Goal: Task Accomplishment & Management: Complete application form

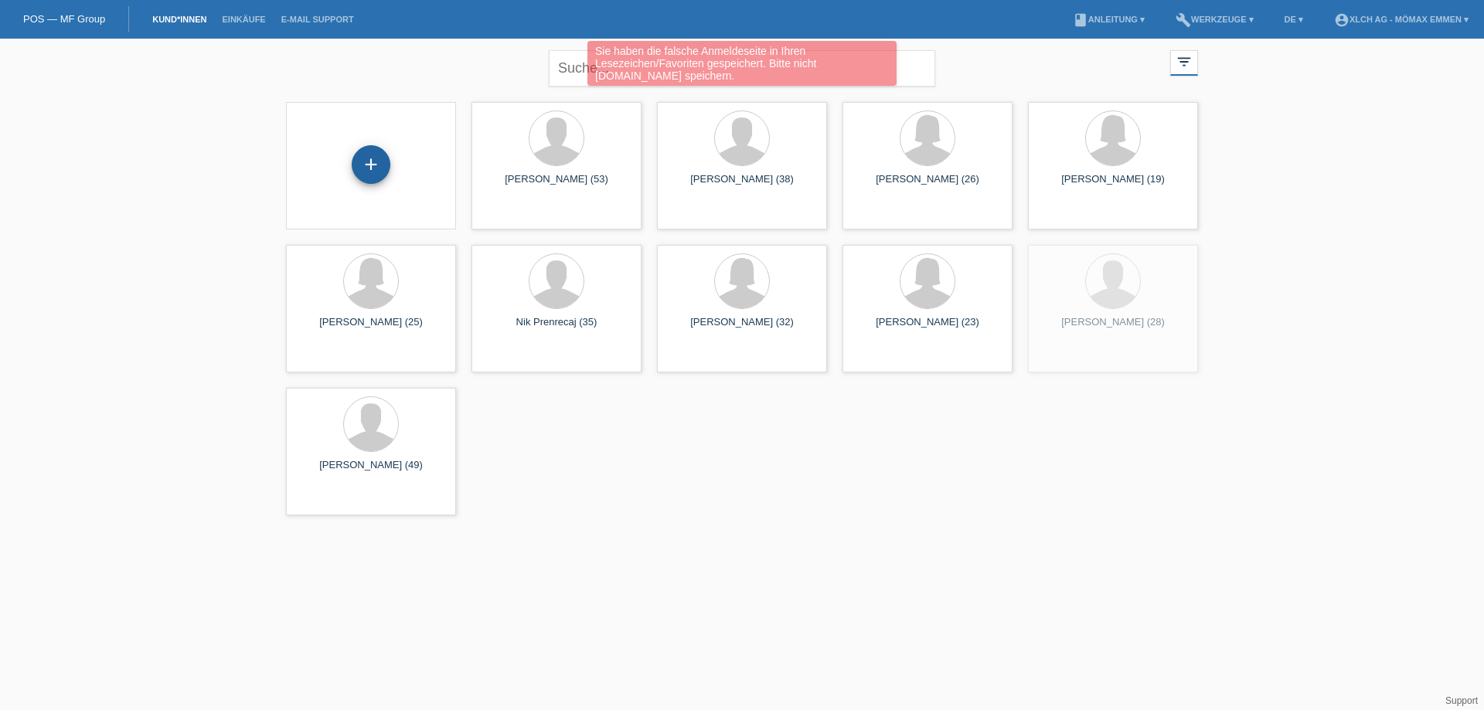
click at [366, 160] on div "+" at bounding box center [371, 164] width 39 height 39
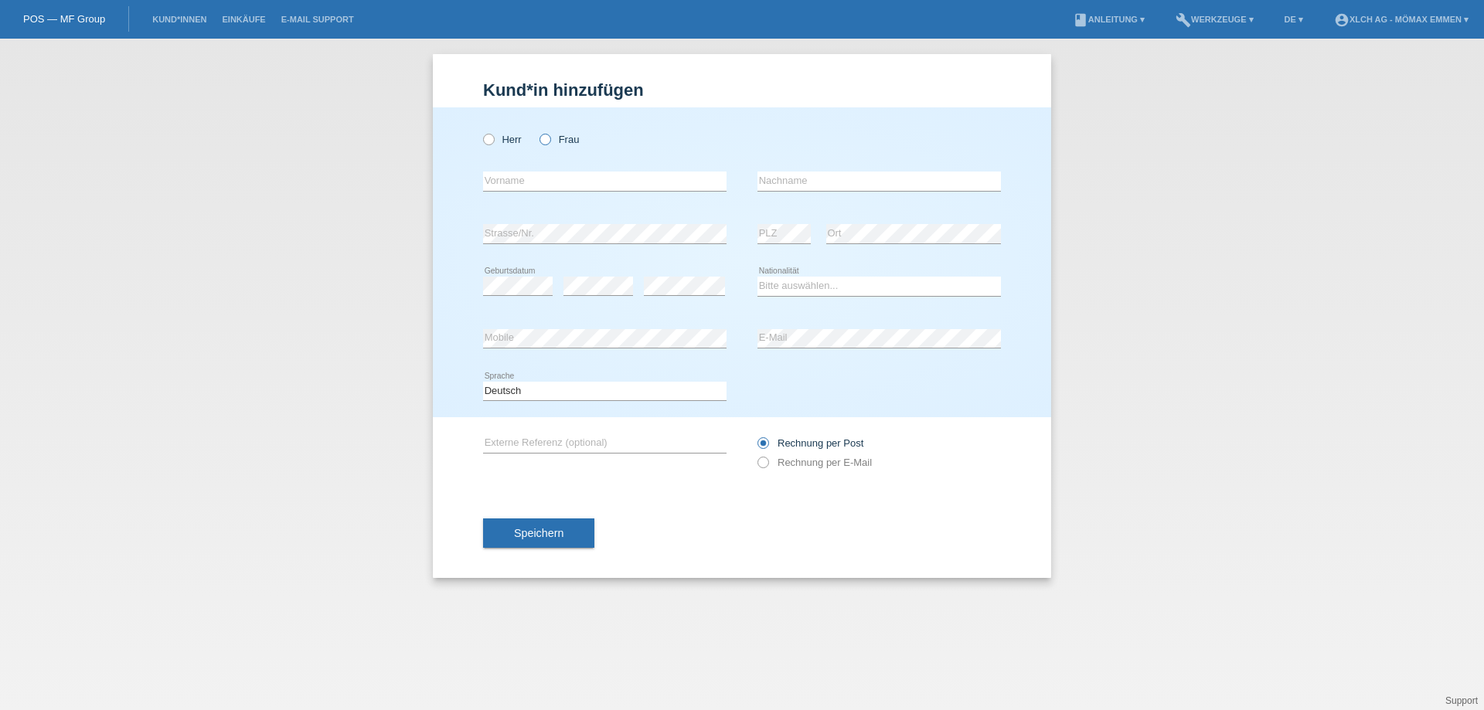
click at [537, 131] on icon at bounding box center [537, 131] width 0 height 0
click at [542, 137] on input "Frau" at bounding box center [545, 139] width 10 height 10
radio input "true"
click at [537, 180] on input "text" at bounding box center [604, 181] width 243 height 19
type input "RAHEL"
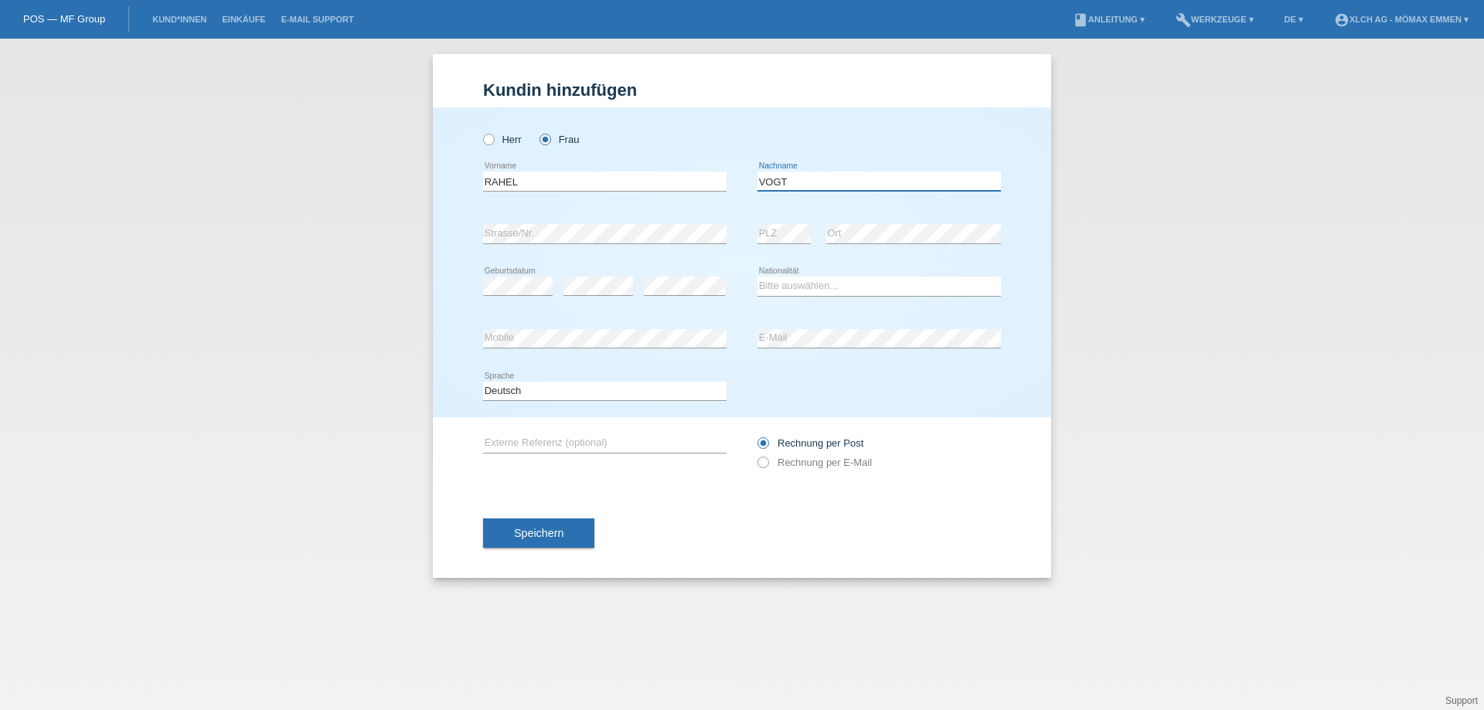
type input "VOGT"
click at [795, 285] on select "Bitte auswählen... Schweiz Deutschland Liechtenstein Österreich ------------ Af…" at bounding box center [879, 286] width 243 height 19
select select "CH"
click at [758, 277] on select "Bitte auswählen... Schweiz Deutschland Liechtenstein Österreich ------------ Af…" at bounding box center [879, 286] width 243 height 19
click at [755, 455] on icon at bounding box center [755, 455] width 0 height 0
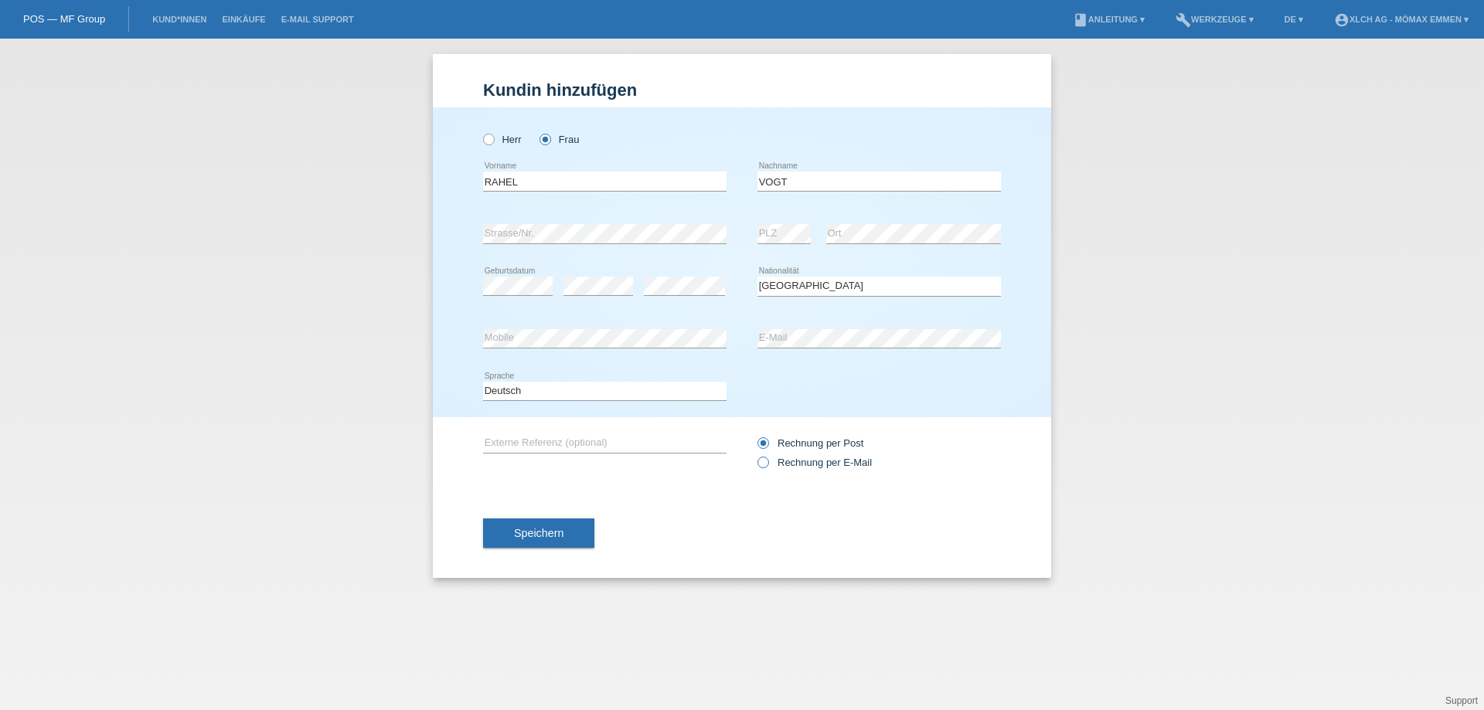
click at [764, 464] on input "Rechnung per E-Mail" at bounding box center [763, 466] width 10 height 19
radio input "true"
click at [527, 540] on button "Speichern" at bounding box center [538, 533] width 111 height 29
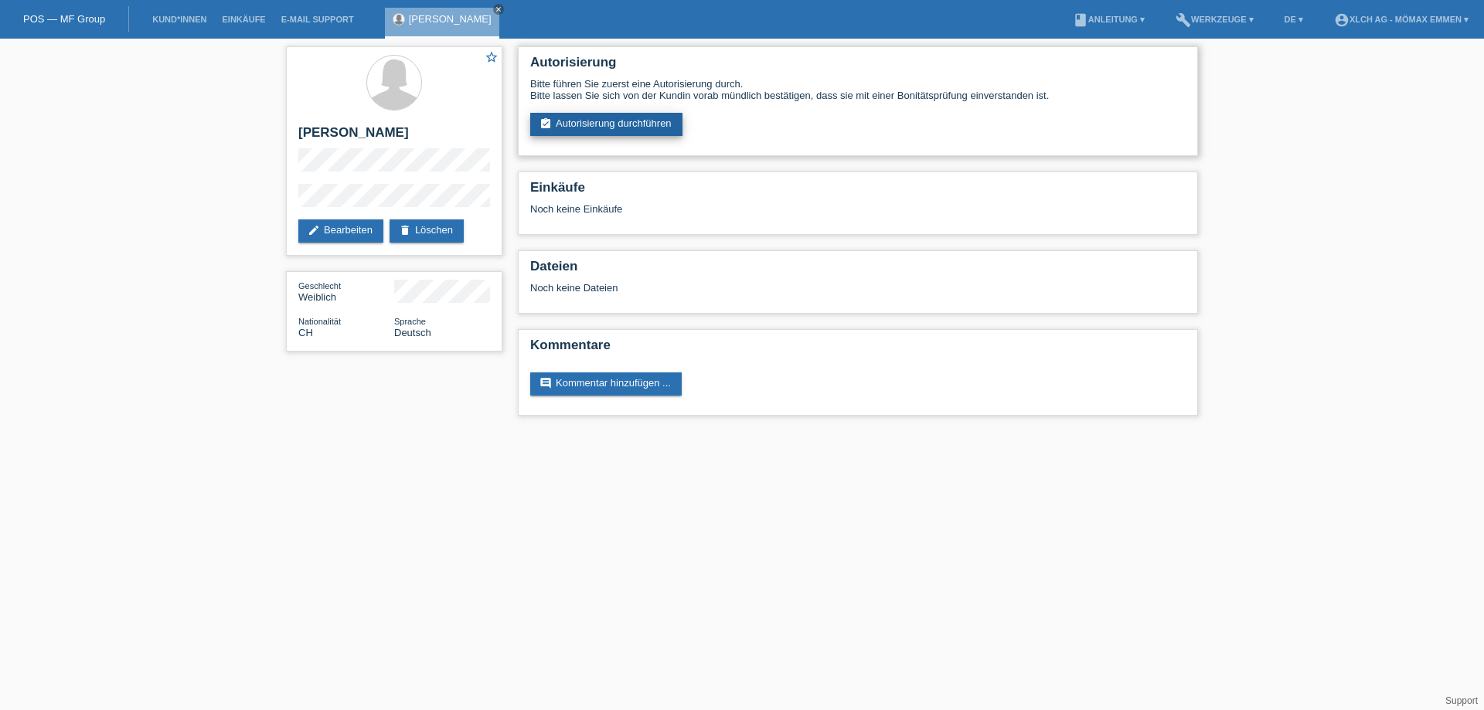
click at [618, 124] on link "assignment_turned_in Autorisierung durchführen" at bounding box center [606, 124] width 152 height 23
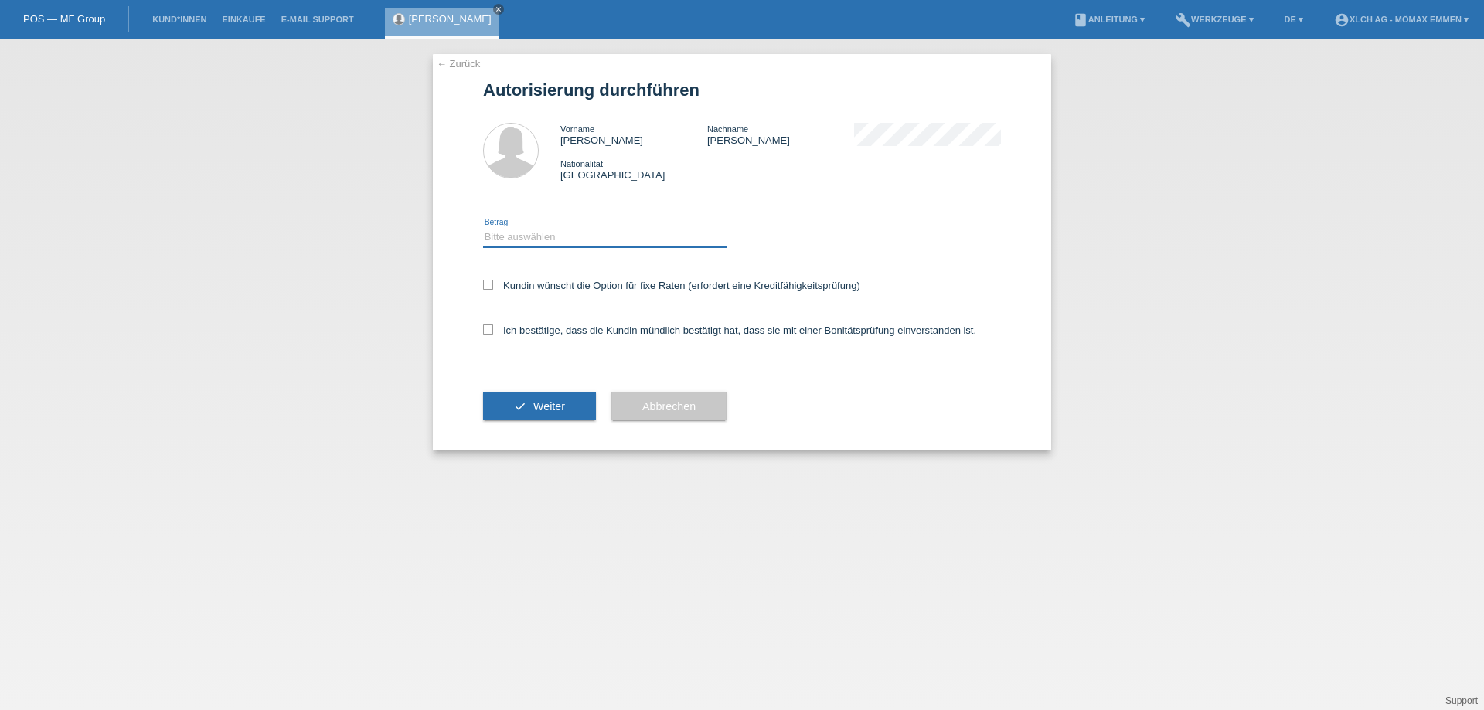
click at [533, 233] on select "Bitte auswählen CHF 1.00 - CHF 499.00 CHF 500.00 - CHF 1'999.00 CHF 2'000.00 - …" at bounding box center [604, 237] width 243 height 19
select select "2"
click at [483, 228] on select "Bitte auswählen CHF 1.00 - CHF 499.00 CHF 500.00 - CHF 1'999.00 CHF 2'000.00 - …" at bounding box center [604, 237] width 243 height 19
click at [488, 287] on icon at bounding box center [488, 285] width 10 height 10
click at [488, 287] on input "Kundin wünscht die Option für fixe Raten (erfordert eine Kreditfähigkeitsprüfun…" at bounding box center [488, 285] width 10 height 10
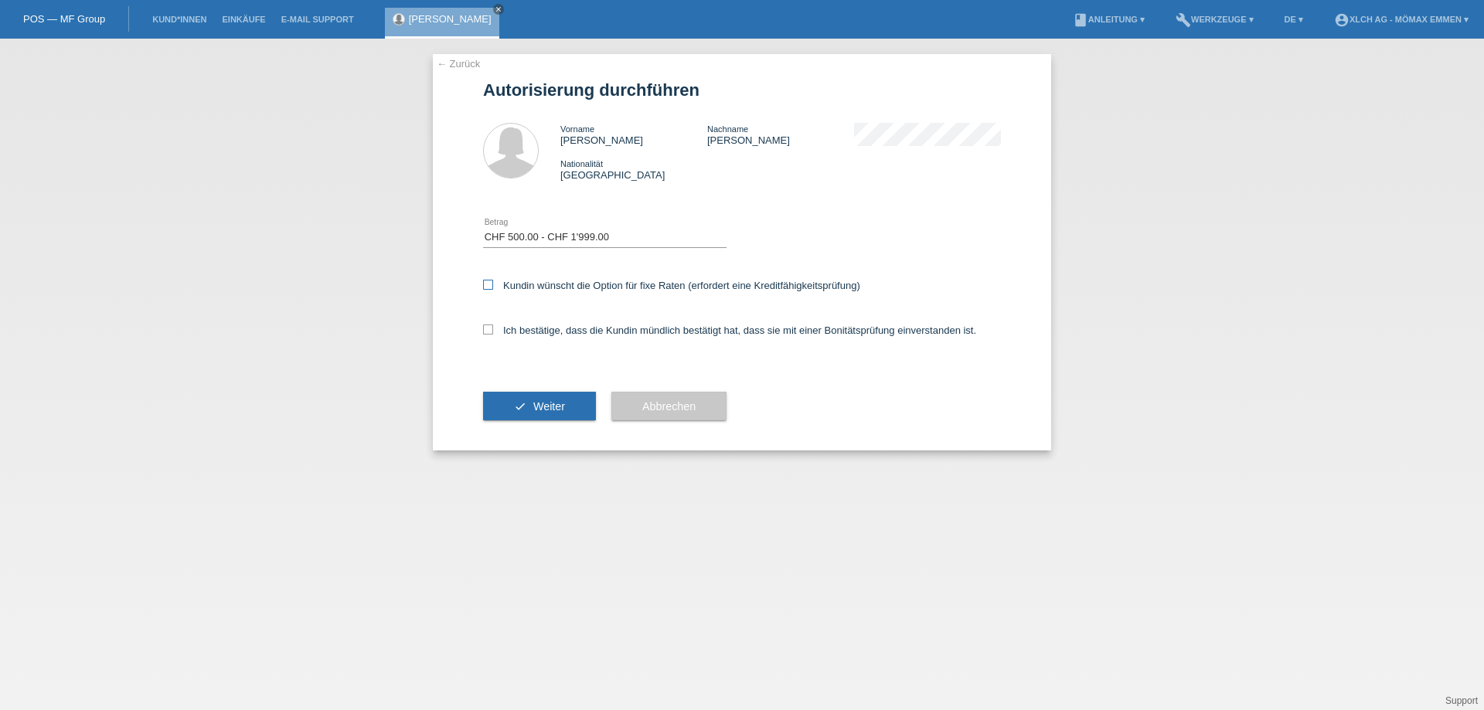
checkbox input "true"
click at [486, 328] on input "Ich bestätige, dass die Kundin mündlich bestätigt hat, dass sie mit einer Bonit…" at bounding box center [488, 330] width 10 height 10
checkbox input "true"
click at [523, 411] on button "check Weiter" at bounding box center [539, 406] width 113 height 29
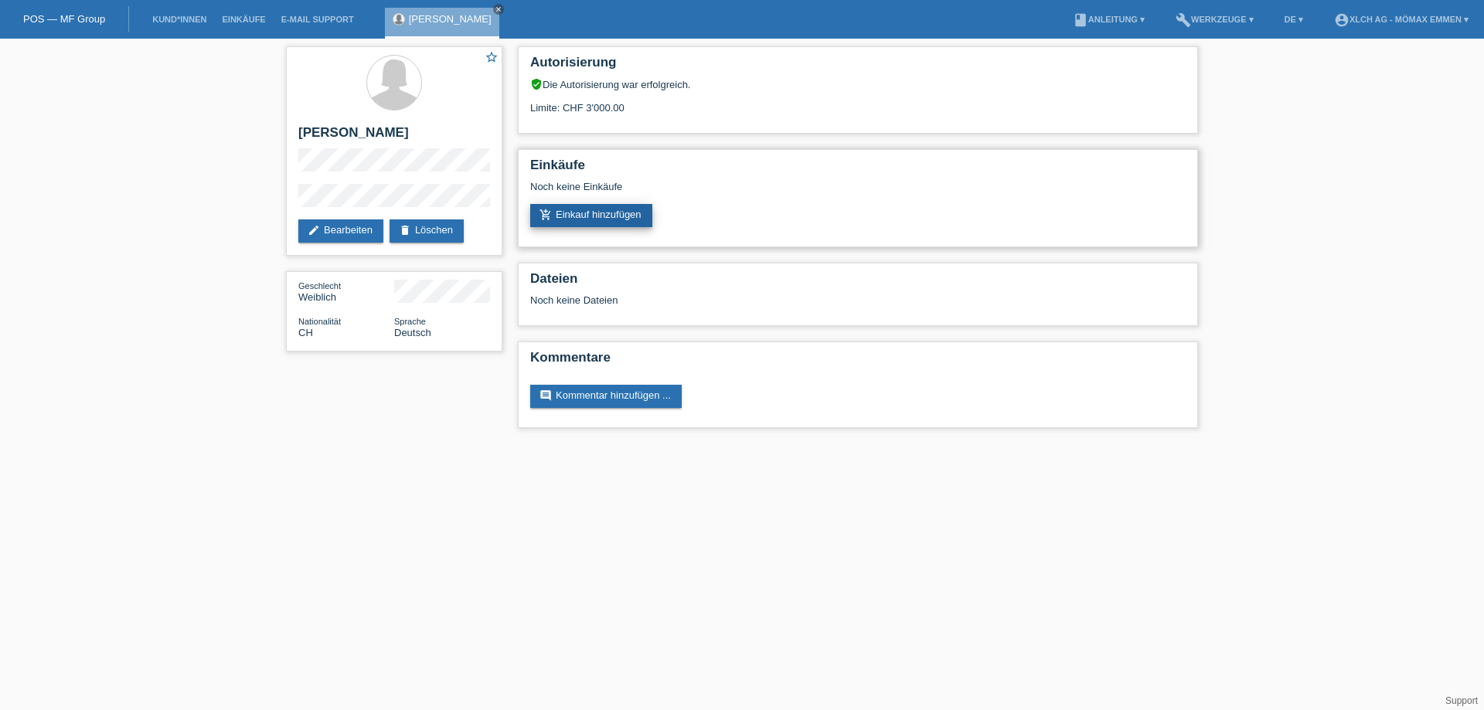
click at [625, 213] on link "add_shopping_cart Einkauf hinzufügen" at bounding box center [591, 215] width 122 height 23
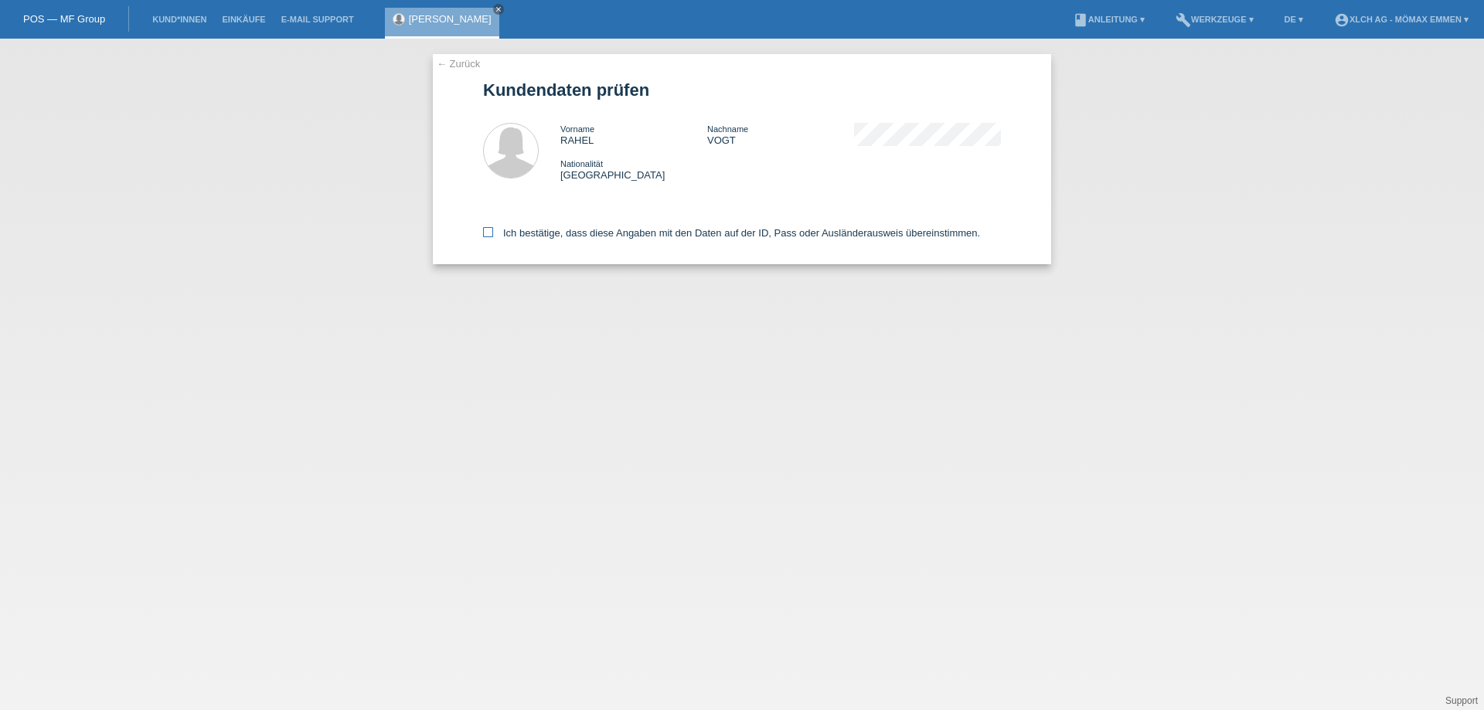
click at [486, 233] on icon at bounding box center [488, 232] width 10 height 10
click at [486, 233] on input "Ich bestätige, dass diese Angaben mit den Daten auf der ID, Pass oder Ausländer…" at bounding box center [488, 232] width 10 height 10
checkbox input "true"
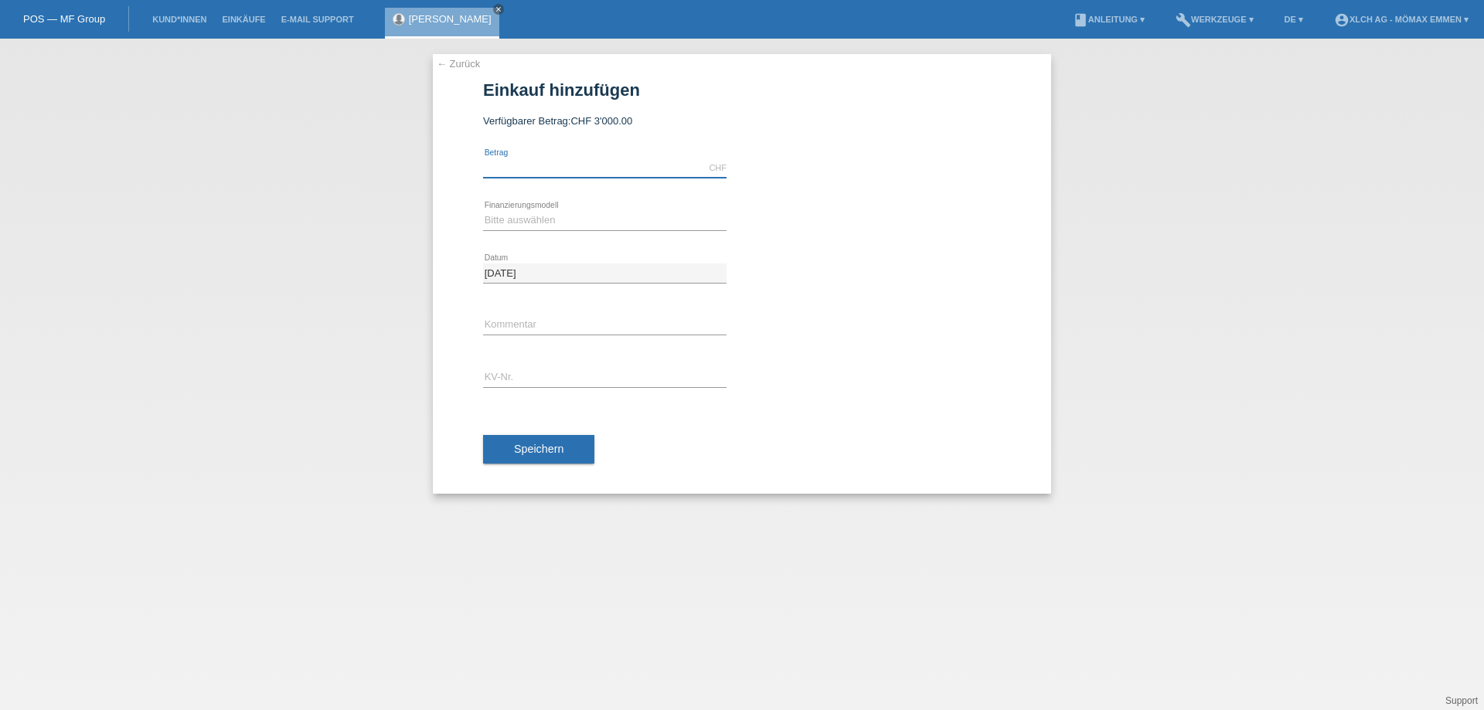
click at [639, 162] on input "text" at bounding box center [604, 167] width 243 height 19
type input "1208.00"
click at [585, 221] on select "Bitte auswählen Kauf auf Rechnung mit Teilzahlungsoption Fixe Raten - Zinsübern…" at bounding box center [604, 220] width 243 height 19
select select "113"
click at [483, 211] on select "Bitte auswählen Kauf auf Rechnung mit Teilzahlungsoption Fixe Raten - Zinsübern…" at bounding box center [604, 220] width 243 height 19
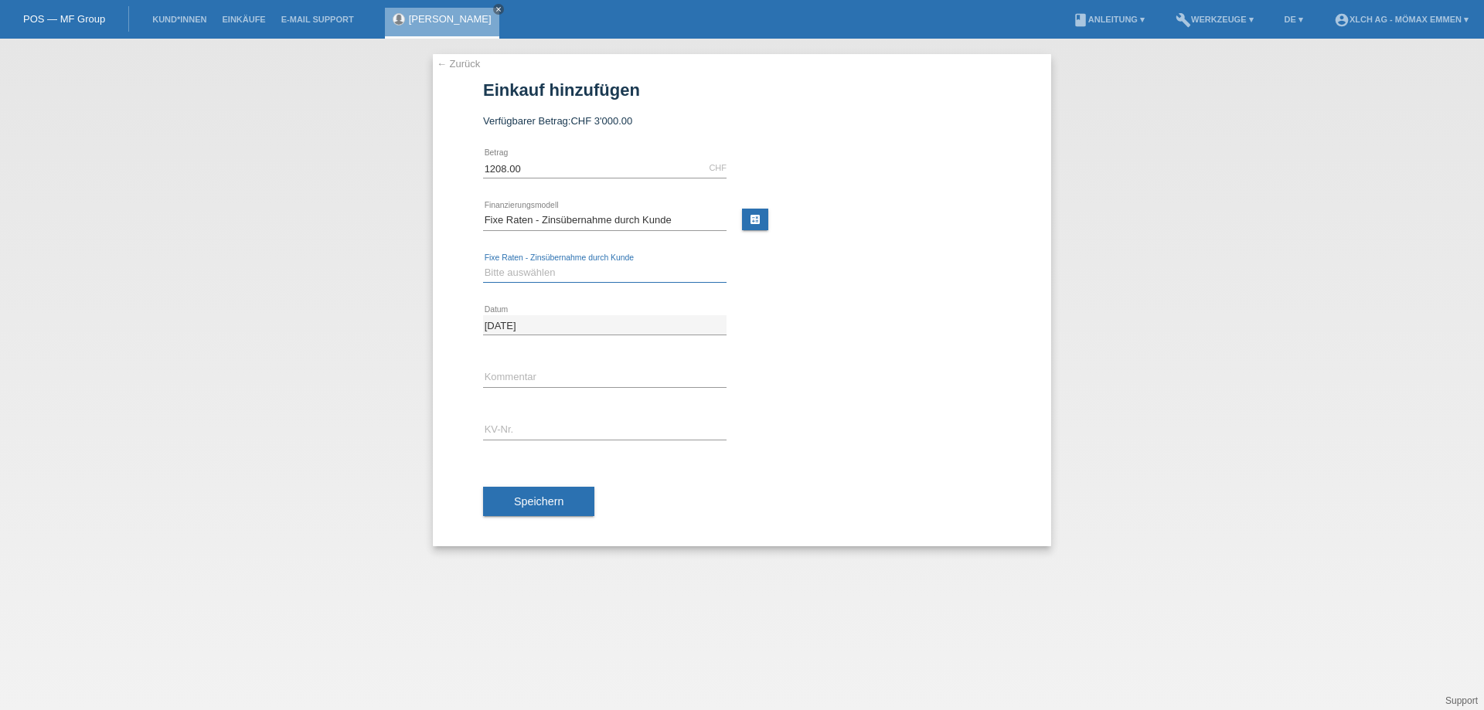
click at [575, 275] on select "Bitte auswählen 6 Raten 12 Raten 24 Raten 36 Raten" at bounding box center [604, 273] width 243 height 19
select select "325"
click at [483, 264] on select "Bitte auswählen 6 Raten 12 Raten 24 Raten 36 Raten" at bounding box center [604, 273] width 243 height 19
click at [551, 365] on div "error Kommentar" at bounding box center [604, 378] width 243 height 53
click at [546, 372] on input "text" at bounding box center [604, 377] width 243 height 19
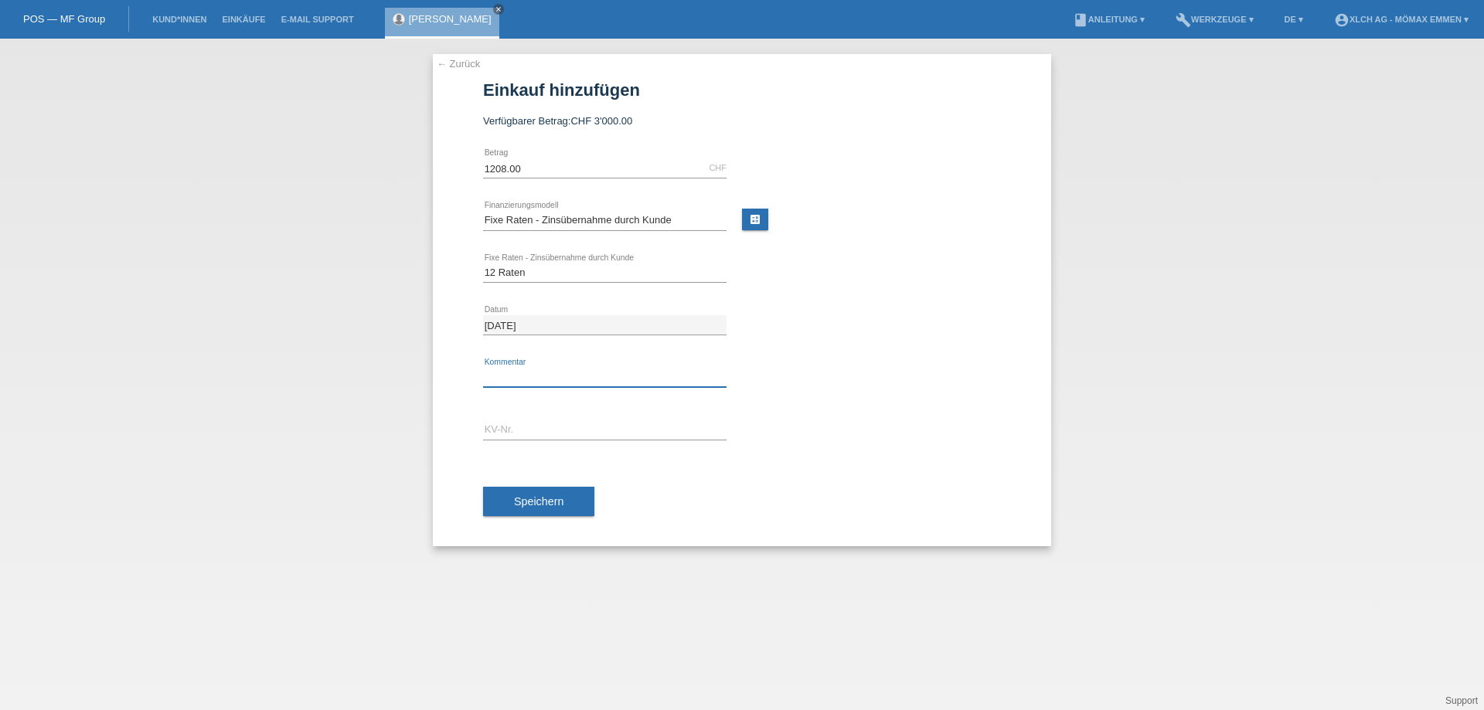
click at [545, 376] on input "text" at bounding box center [604, 377] width 243 height 19
type input "1Q6J"
click at [532, 425] on input "text" at bounding box center [604, 430] width 243 height 19
type input "EIN4M0"
click at [553, 499] on span "Speichern" at bounding box center [538, 502] width 49 height 12
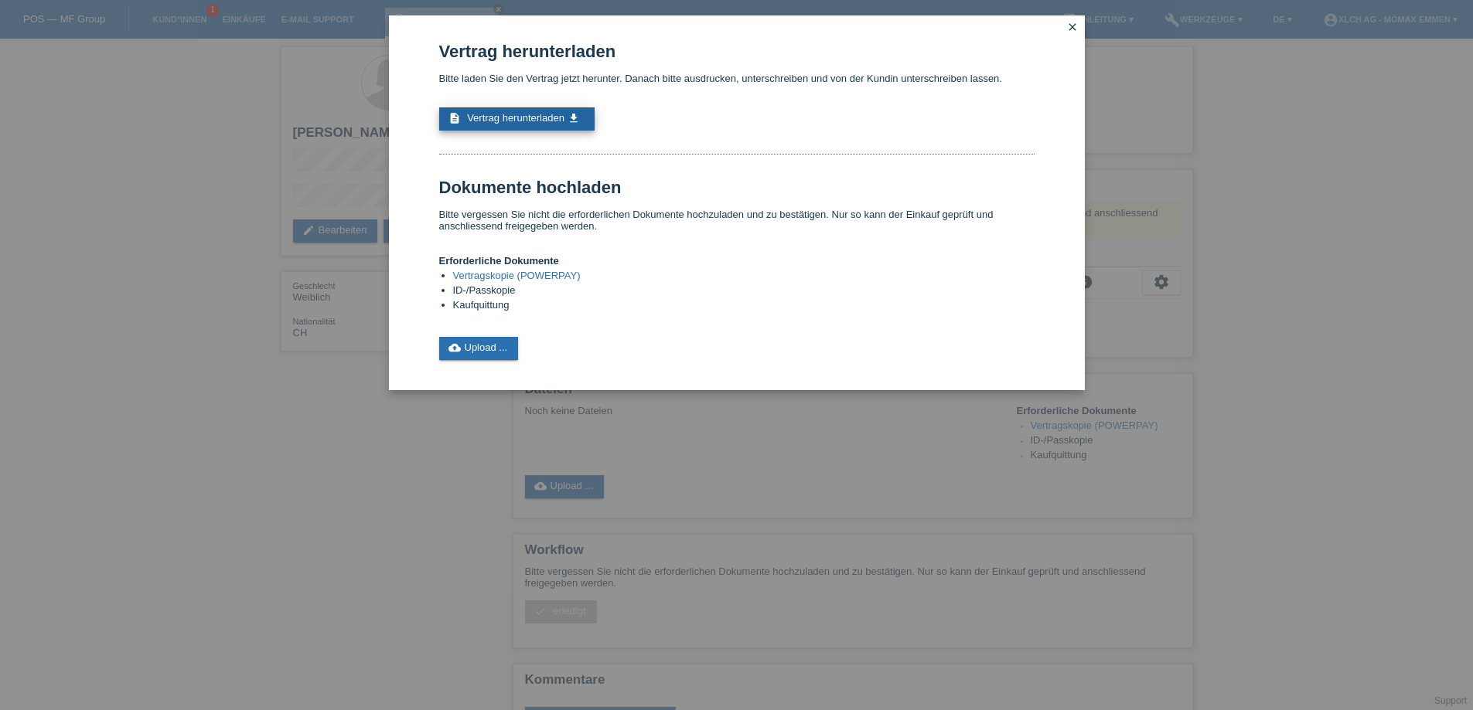
click at [498, 119] on span "Vertrag herunterladen" at bounding box center [515, 118] width 97 height 12
